Goal: Information Seeking & Learning: Learn about a topic

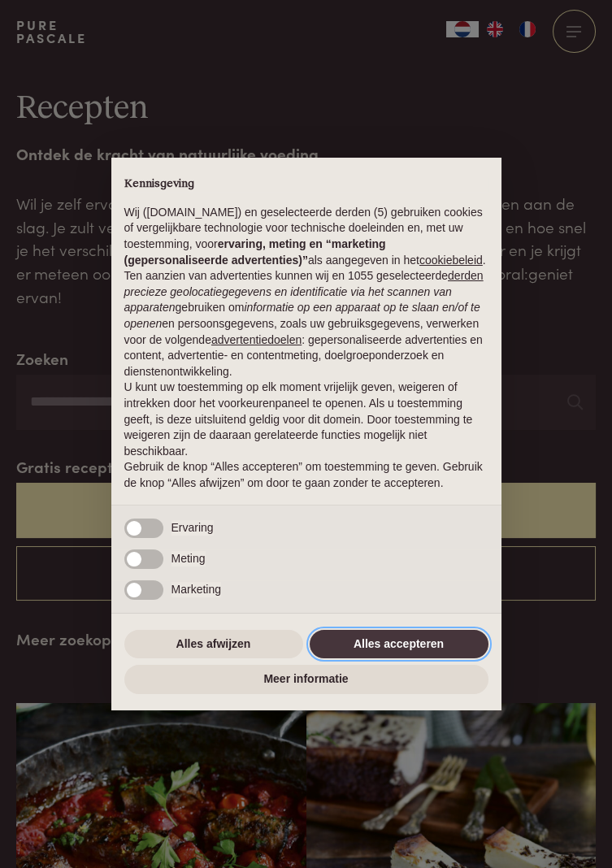
click at [410, 635] on button "Alles accepteren" at bounding box center [399, 644] width 179 height 29
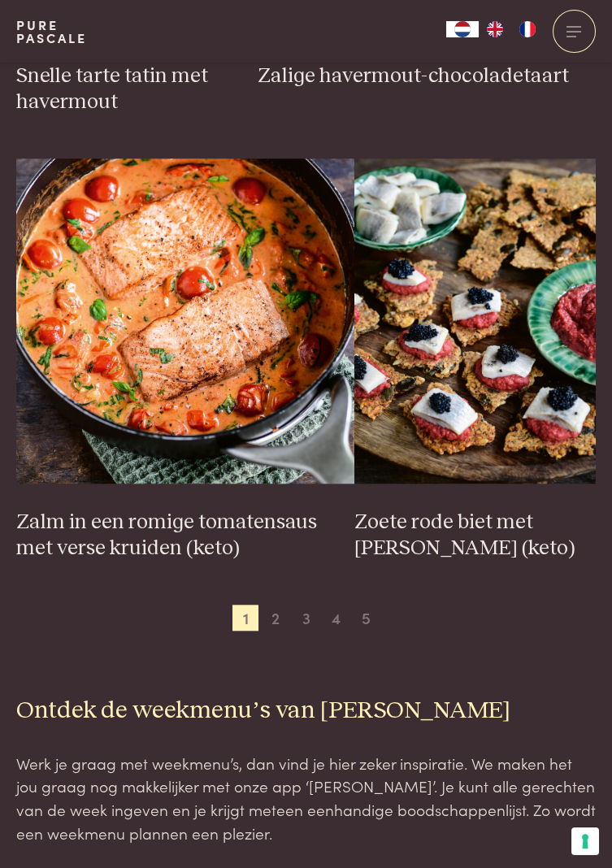
scroll to position [2777, 0]
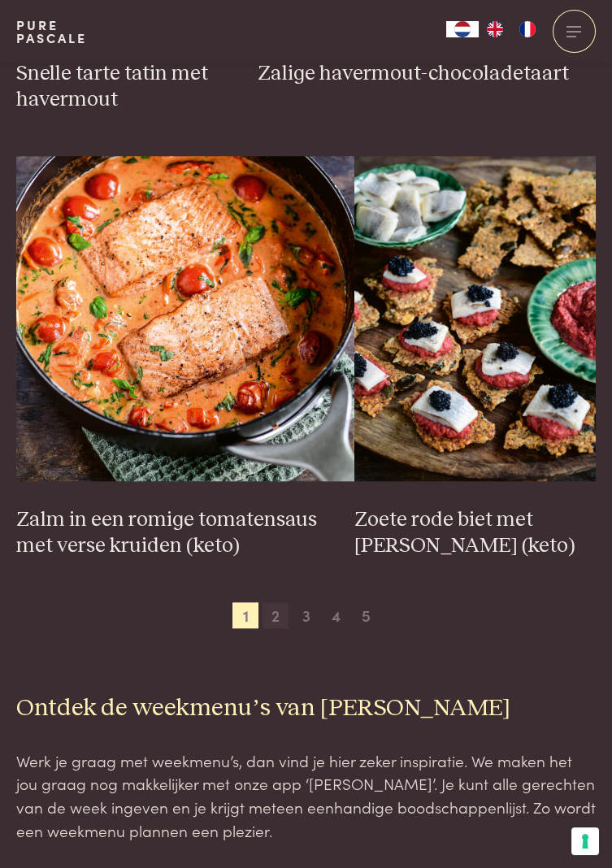
click at [274, 621] on span "2" at bounding box center [276, 615] width 26 height 26
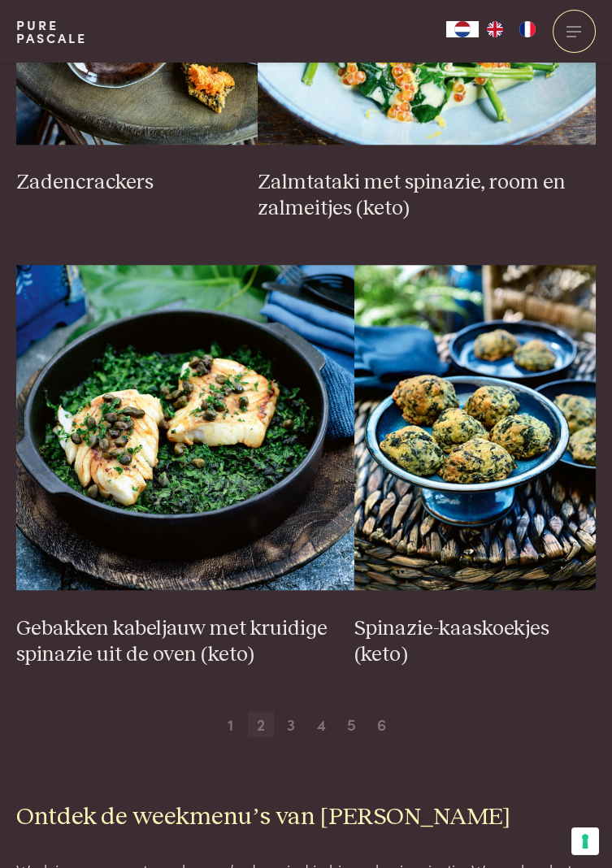
scroll to position [2670, 0]
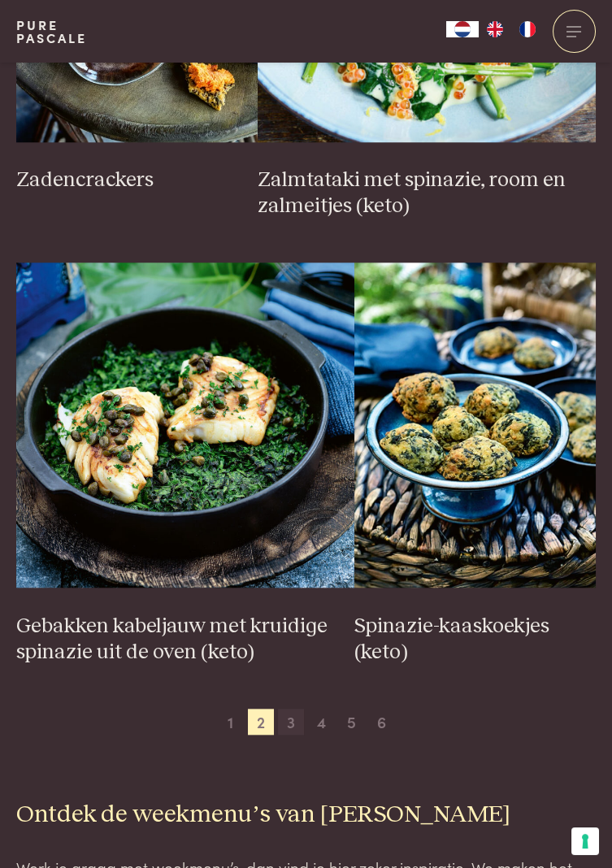
click at [293, 724] on span "3" at bounding box center [291, 722] width 26 height 26
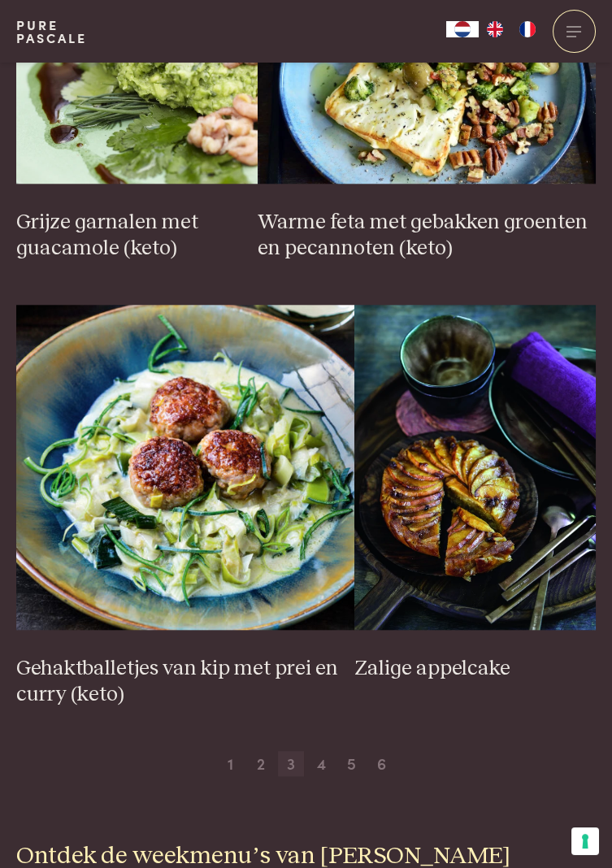
scroll to position [2736, 0]
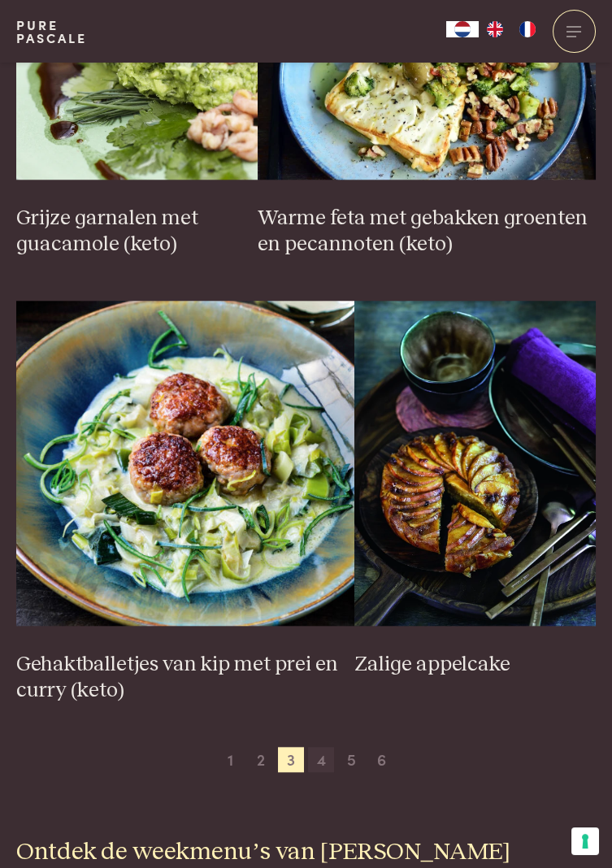
click at [320, 762] on span "4" at bounding box center [321, 760] width 26 height 26
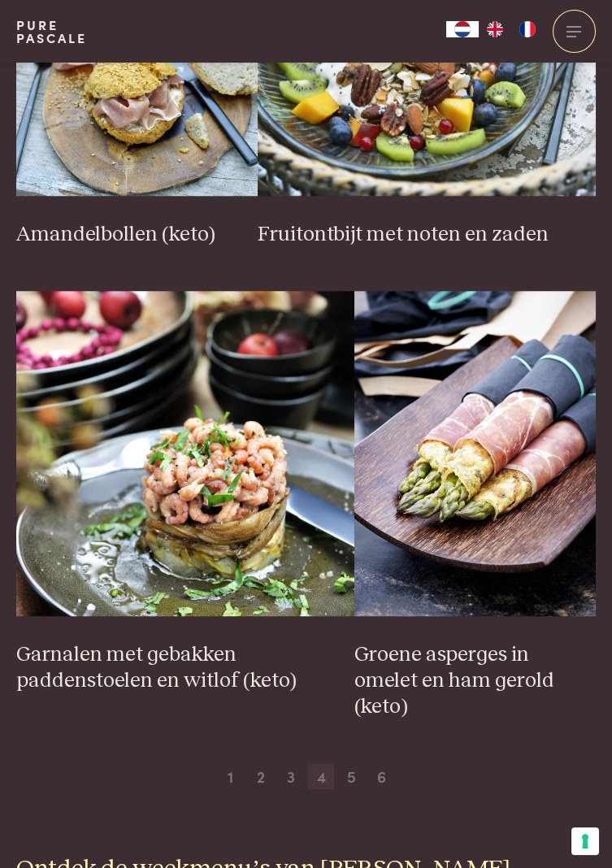
scroll to position [2644, 0]
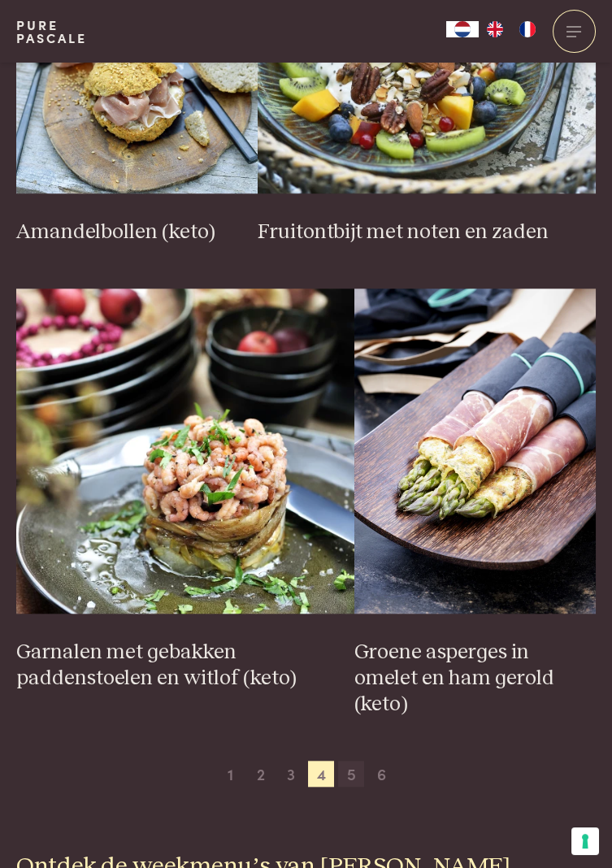
click at [347, 761] on span "5" at bounding box center [351, 774] width 26 height 26
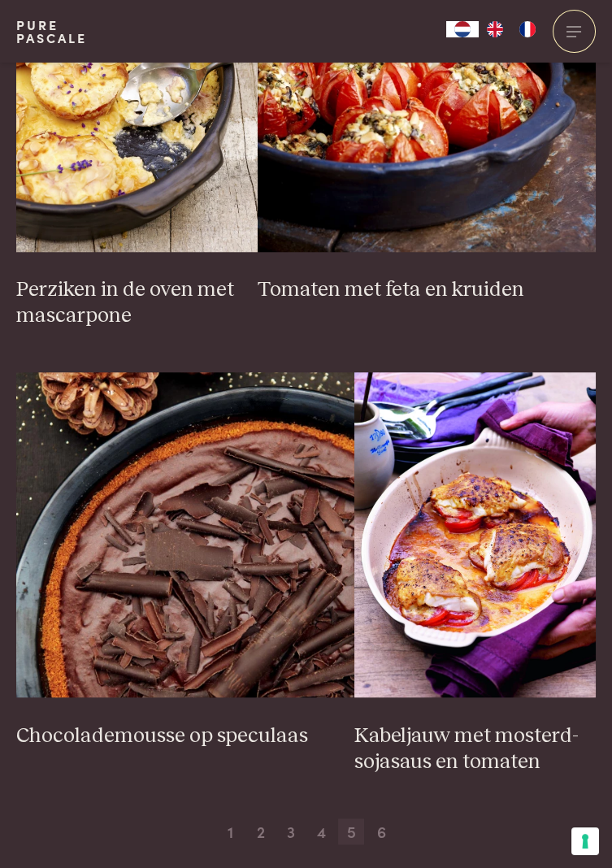
scroll to position [2561, 0]
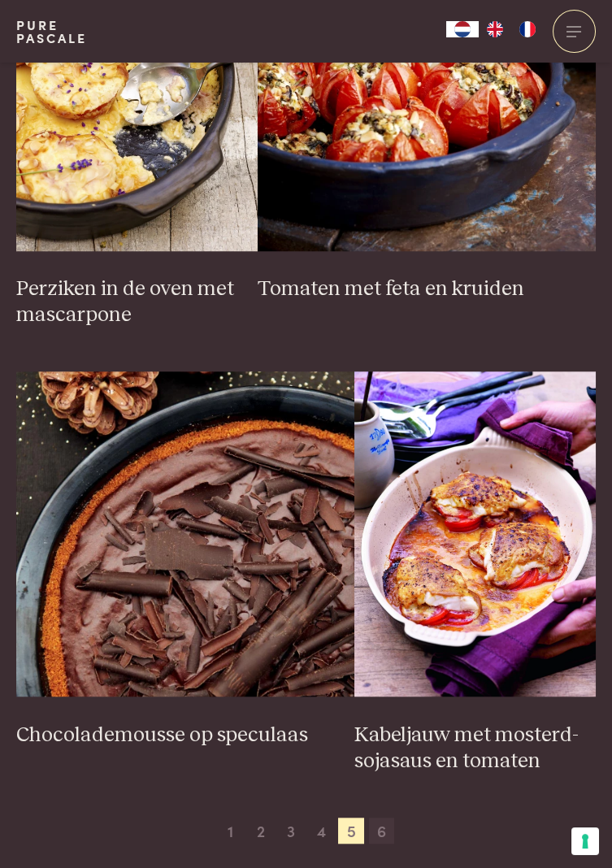
click at [388, 829] on span "6" at bounding box center [382, 831] width 26 height 26
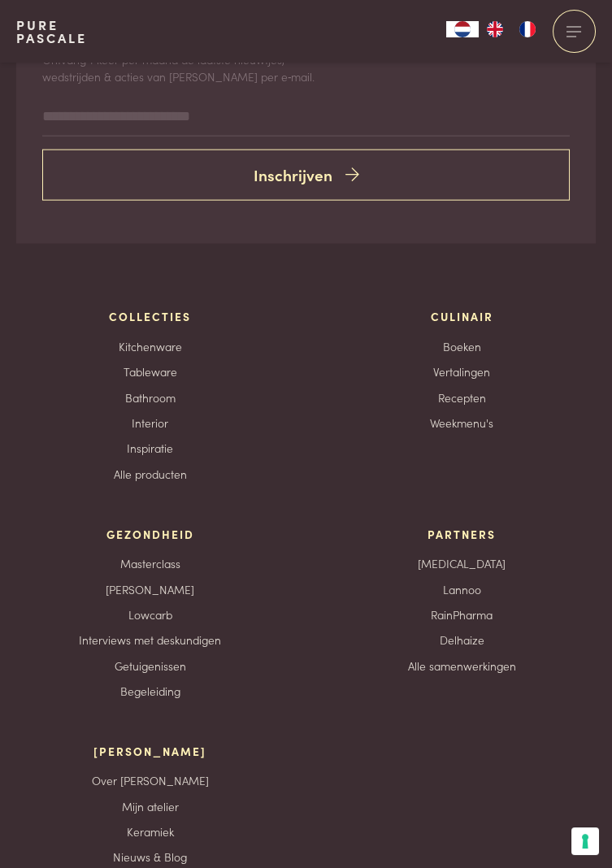
scroll to position [6516, 0]
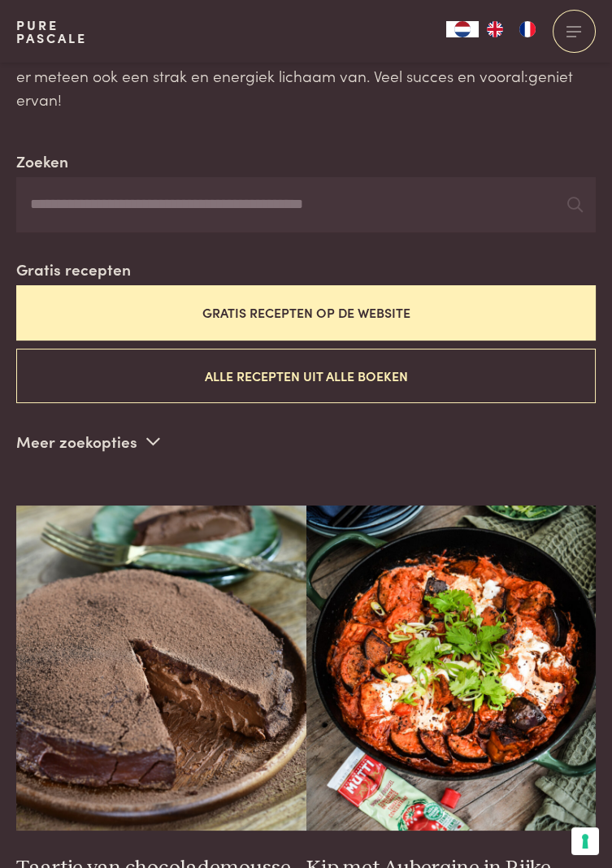
click at [497, 312] on button "Gratis recepten op de website" at bounding box center [306, 312] width 580 height 54
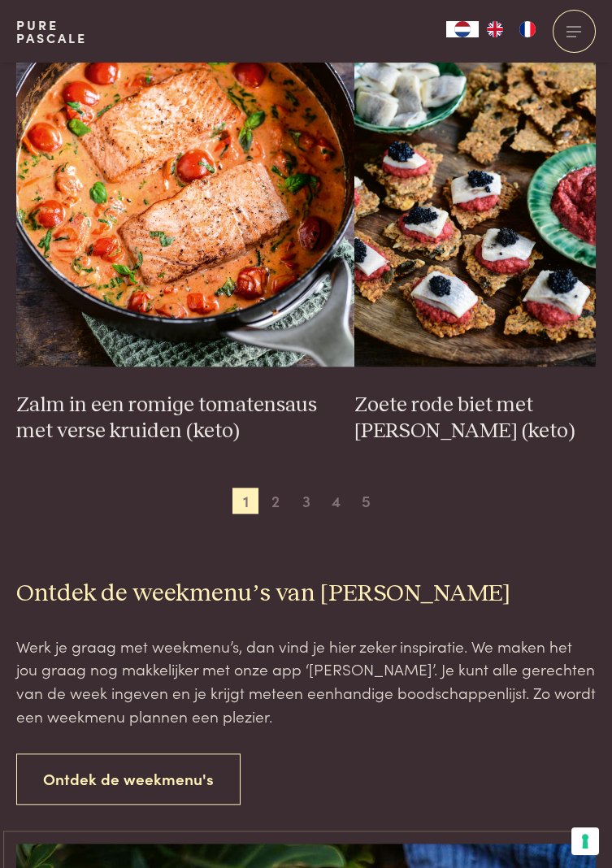
scroll to position [2894, 0]
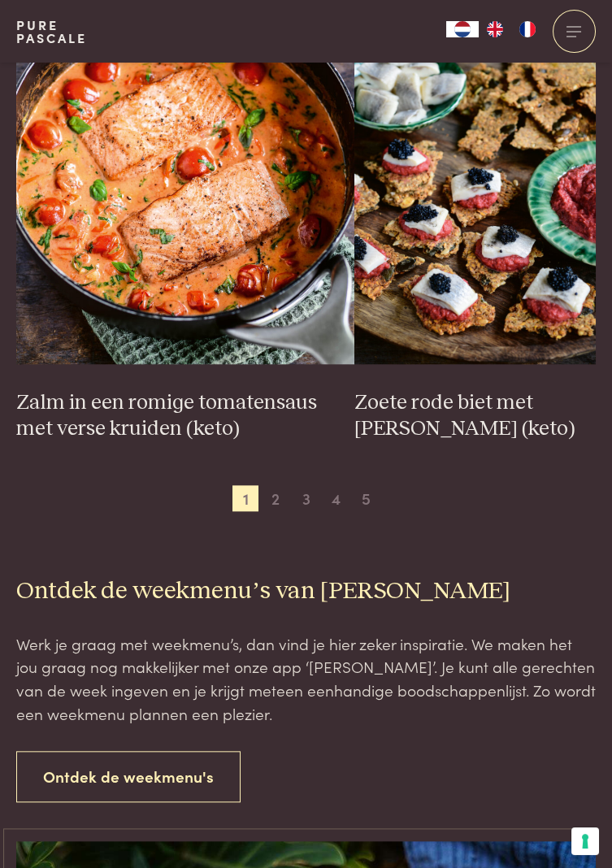
click at [340, 504] on span "4" at bounding box center [337, 498] width 26 height 26
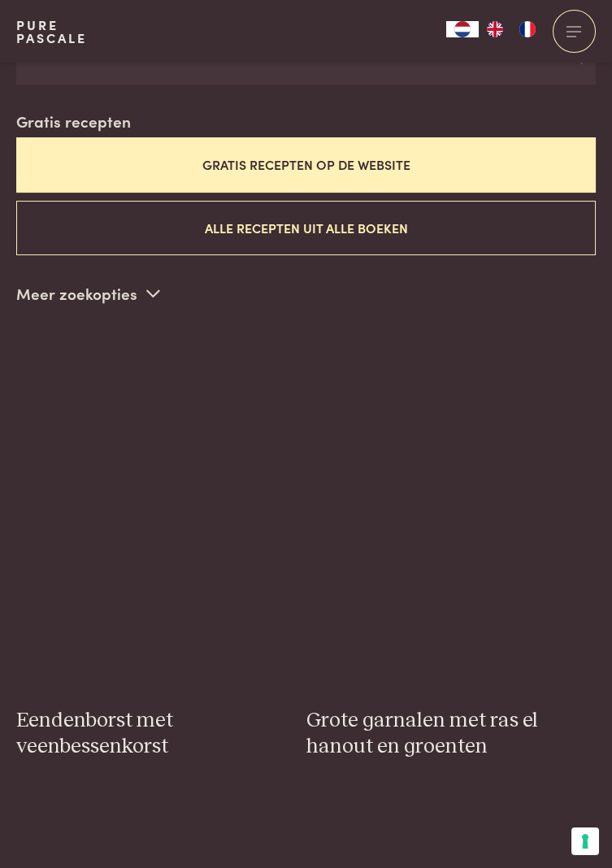
scroll to position [346, 0]
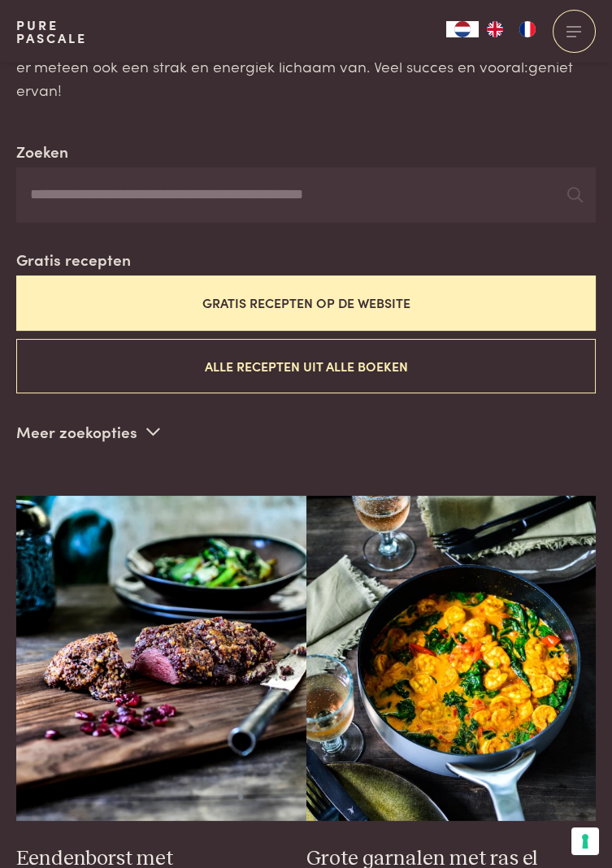
scroll to position [236, 0]
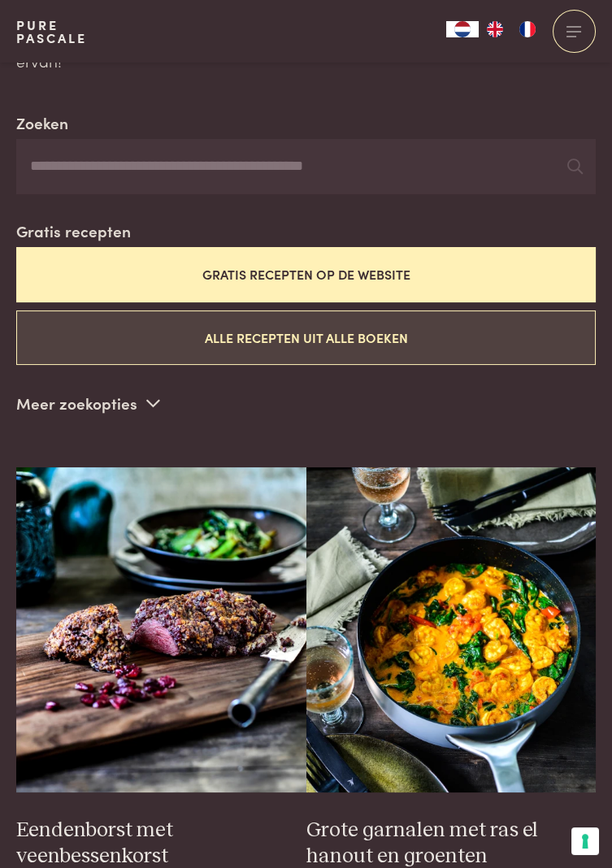
click at [454, 345] on button "Alle recepten uit alle boeken" at bounding box center [306, 338] width 580 height 54
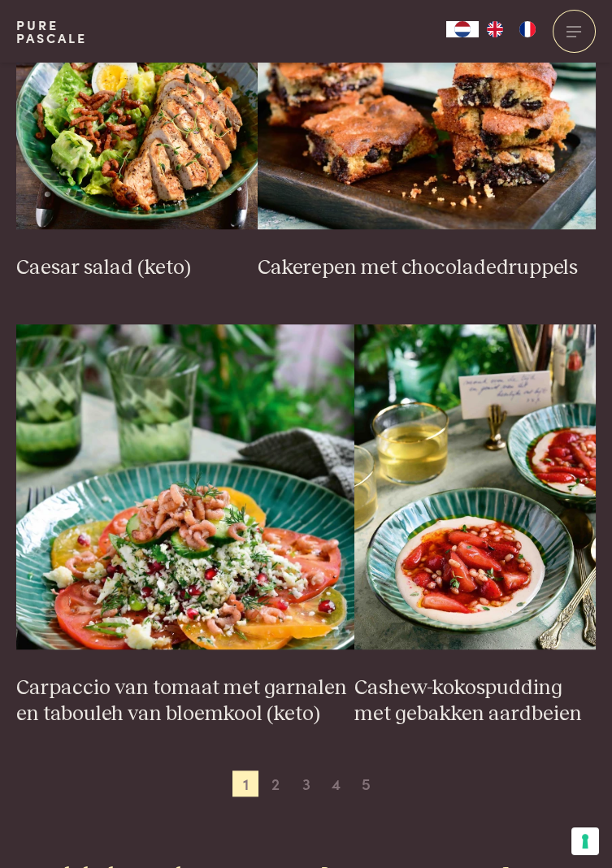
scroll to position [2610, 0]
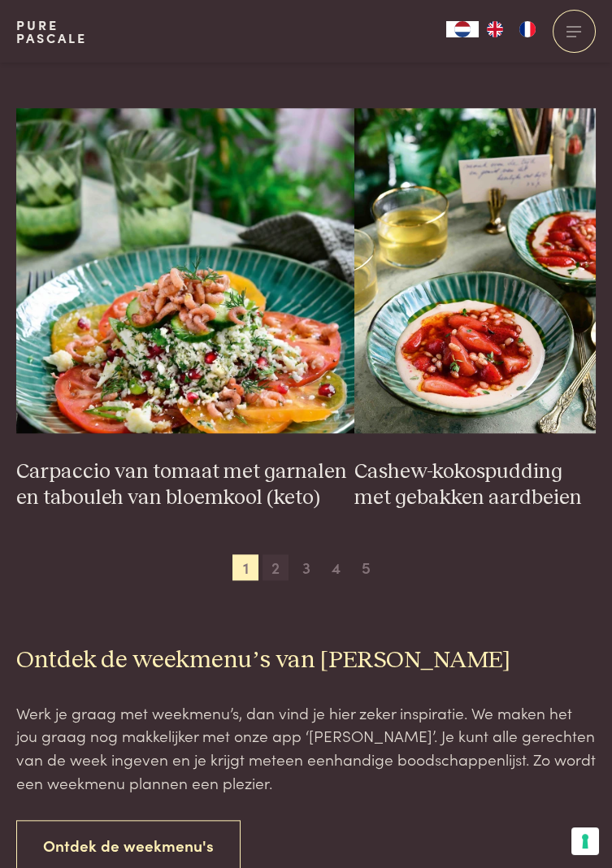
click at [276, 567] on span "2" at bounding box center [276, 567] width 26 height 26
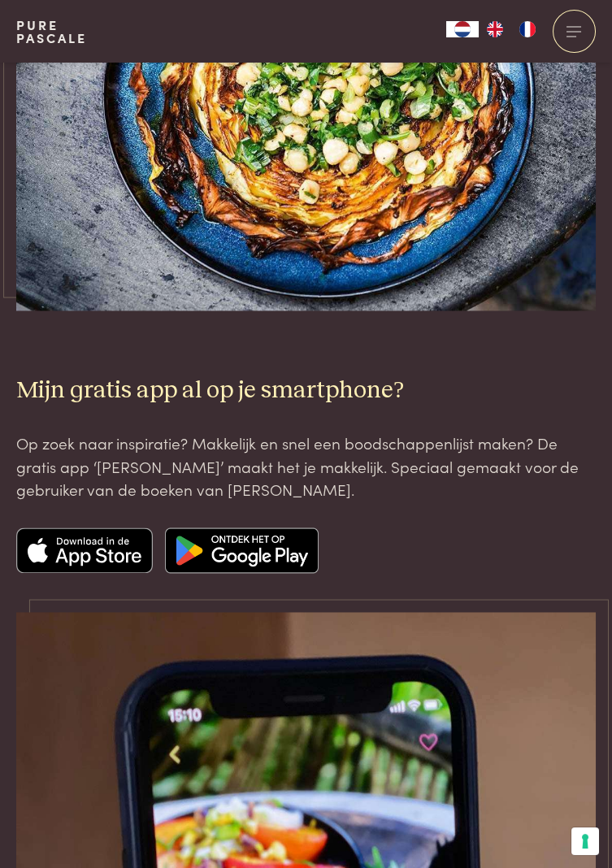
scroll to position [4361, 0]
